Goal: Task Accomplishment & Management: Use online tool/utility

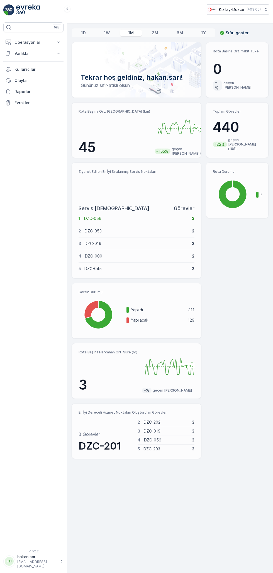
click at [37, 53] on p "Varlıklar" at bounding box center [34, 54] width 38 height 6
click at [32, 42] on p "Operasyonlar" at bounding box center [34, 43] width 38 height 6
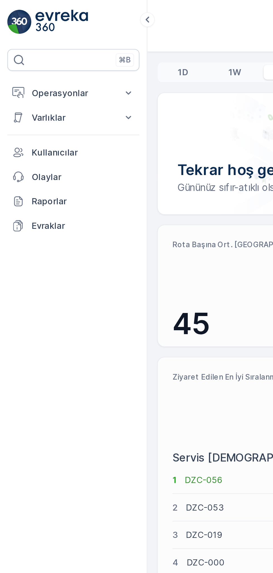
click at [28, 41] on p "Operasyonlar" at bounding box center [34, 43] width 38 height 6
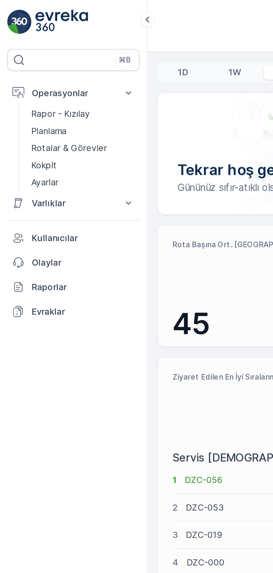
click at [19, 75] on p "Kokpit" at bounding box center [20, 76] width 12 height 6
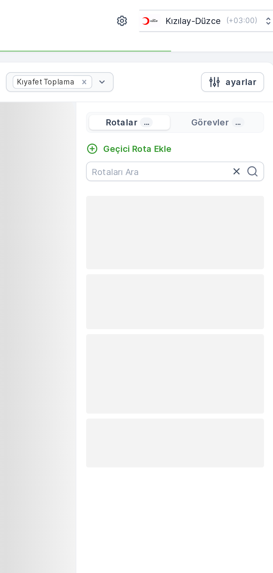
click at [208, 67] on p "Geçici Rota Ekle" at bounding box center [206, 68] width 31 height 6
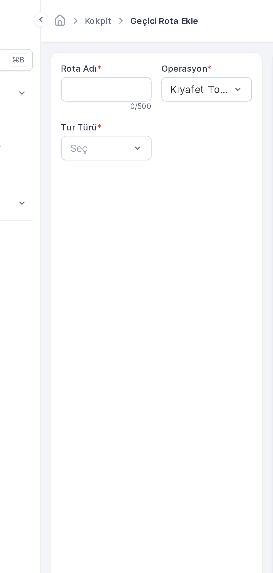
click at [86, 40] on Adı "Rota Adı" at bounding box center [96, 40] width 41 height 11
type Adı "ÇİLİMLİ"
click at [98, 39] on Adı "ÇİLİMLİ" at bounding box center [96, 40] width 41 height 11
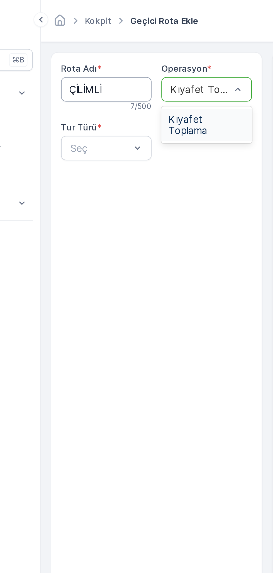
click at [134, 54] on span "Kıyafet Toplama" at bounding box center [142, 57] width 35 height 10
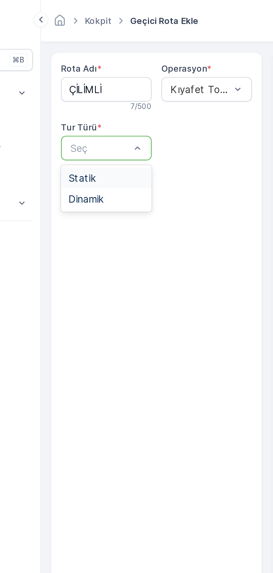
click at [96, 80] on div "Statik" at bounding box center [97, 81] width 35 height 5
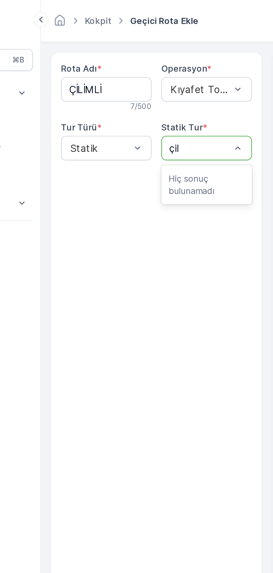
type input "çi"
click at [136, 90] on span "ÇİLİMLİ" at bounding box center [132, 90] width 15 height 5
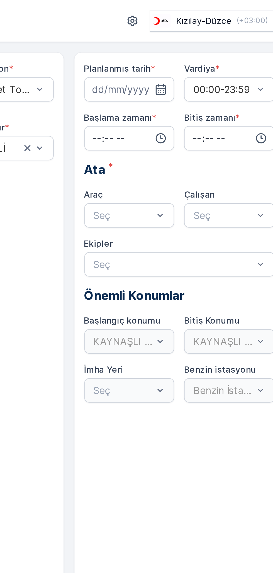
click at [215, 41] on icon "button" at bounding box center [212, 41] width 6 height 6
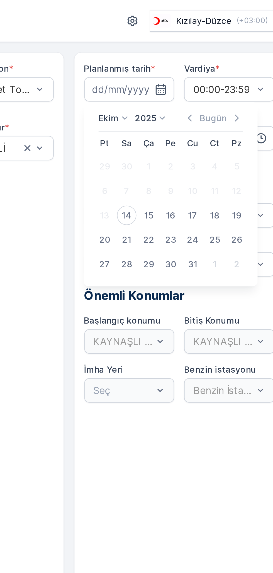
click at [199, 99] on div "14" at bounding box center [196, 98] width 9 height 9
type input "14.10.2025"
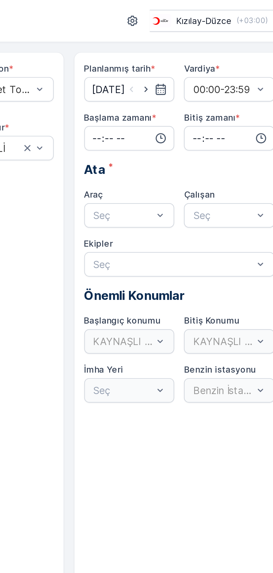
click at [194, 65] on input "time" at bounding box center [197, 62] width 41 height 11
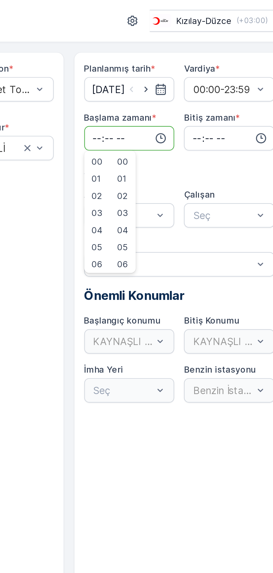
type input "07:51"
click at [231, 60] on input "time" at bounding box center [243, 62] width 41 height 11
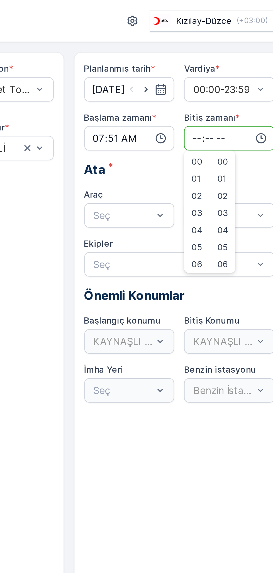
type input "18:00"
click at [194, 61] on input "07:51" at bounding box center [197, 62] width 41 height 11
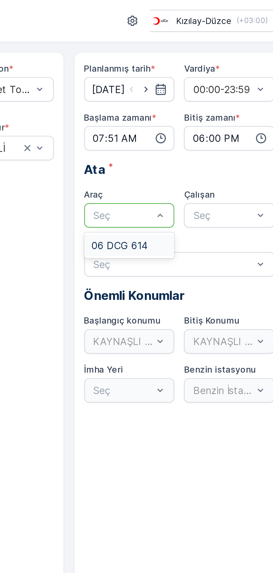
click at [198, 111] on span "06 DCG 614" at bounding box center [194, 111] width 26 height 5
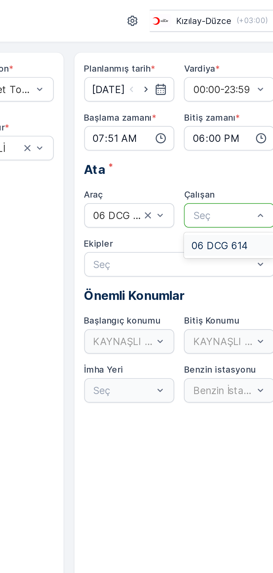
click at [239, 113] on span "06 DCG 614" at bounding box center [239, 111] width 26 height 5
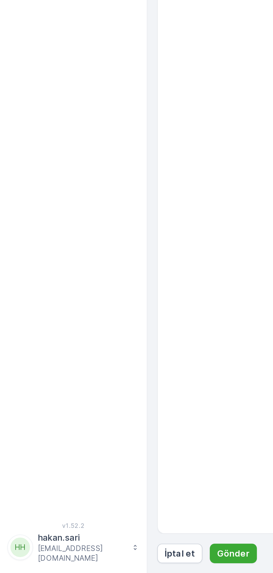
click at [105, 563] on p "Gönder" at bounding box center [106, 565] width 15 height 6
